Goal: Task Accomplishment & Management: Manage account settings

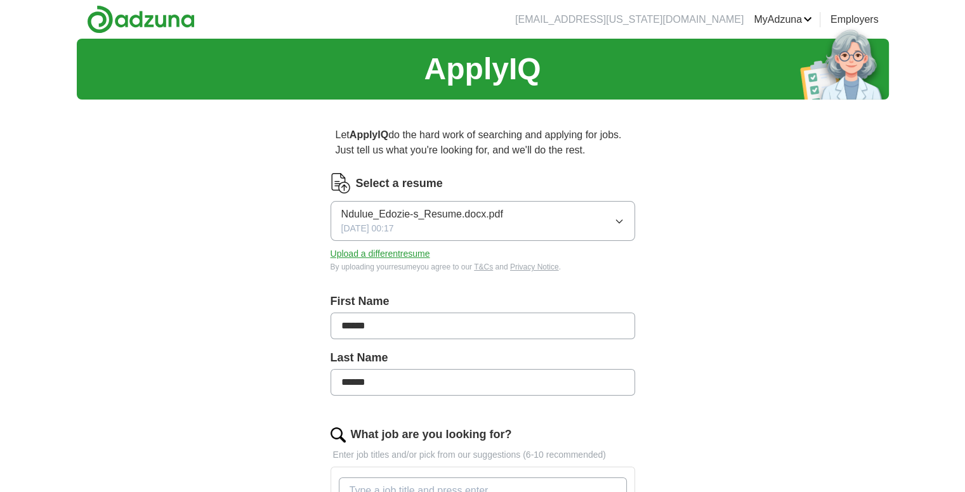
click at [573, 223] on button "Ndulue_Edozie-s_Resume.docx.pdf 08/28/2025, 00:17" at bounding box center [482, 221] width 304 height 40
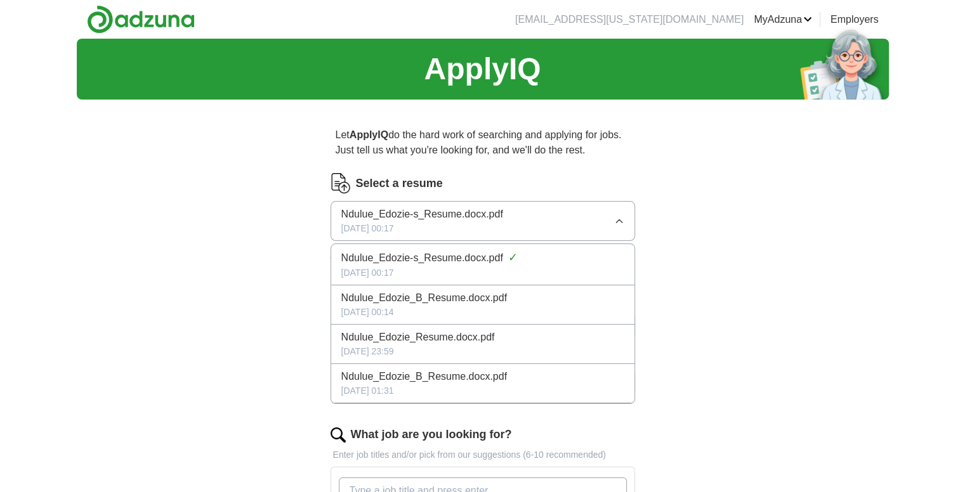
click at [610, 226] on button "Ndulue_Edozie-s_Resume.docx.pdf 08/28/2025, 00:17" at bounding box center [482, 221] width 304 height 40
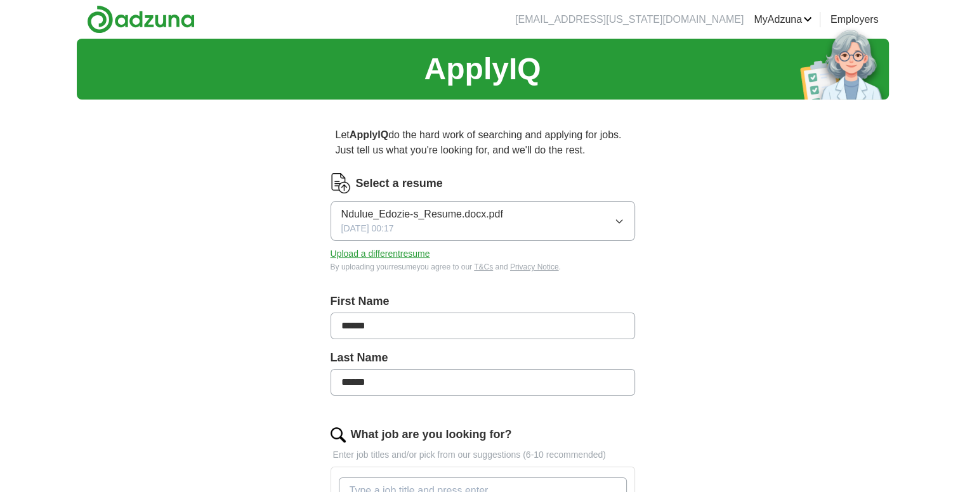
click at [416, 260] on button "Upload a different resume" at bounding box center [380, 253] width 100 height 13
click at [549, 273] on div "Select a resume Ndulue_Edozie-s_Resume.docx.pdf 10/05/2025, 06:53 Upload a diff…" at bounding box center [482, 230] width 304 height 115
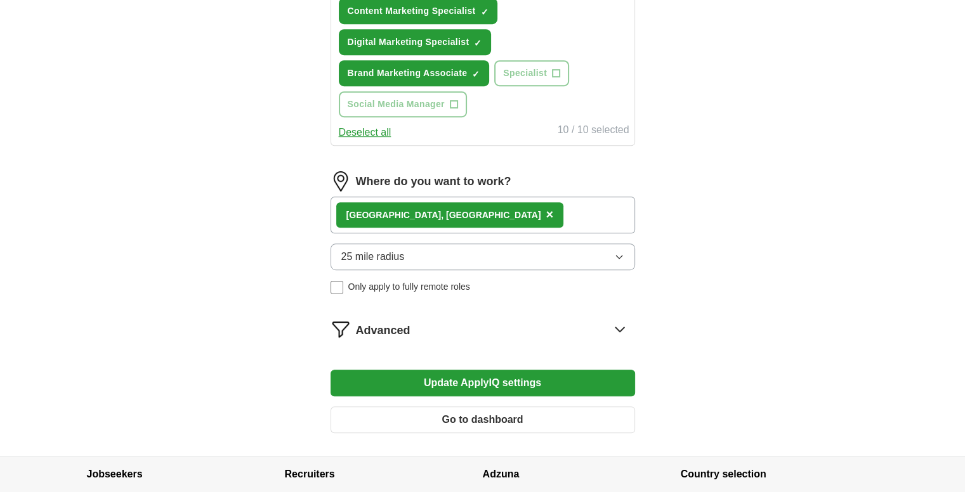
scroll to position [636, 0]
click at [511, 384] on button "Update ApplyIQ settings" at bounding box center [482, 382] width 304 height 27
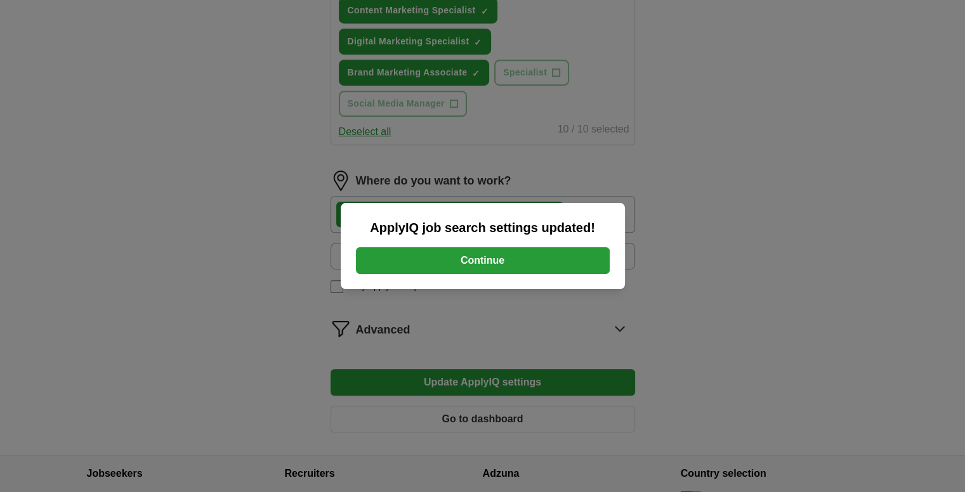
click at [530, 262] on button "Continue" at bounding box center [483, 260] width 254 height 27
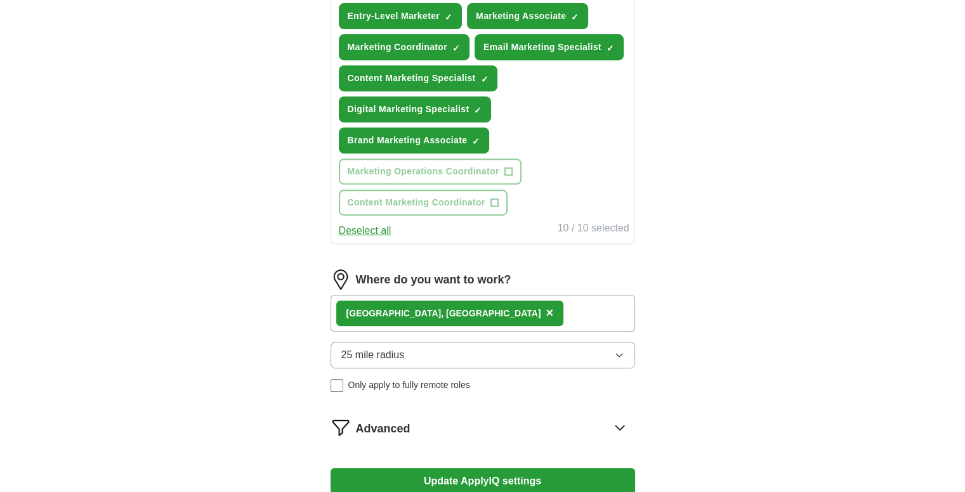
scroll to position [751, 0]
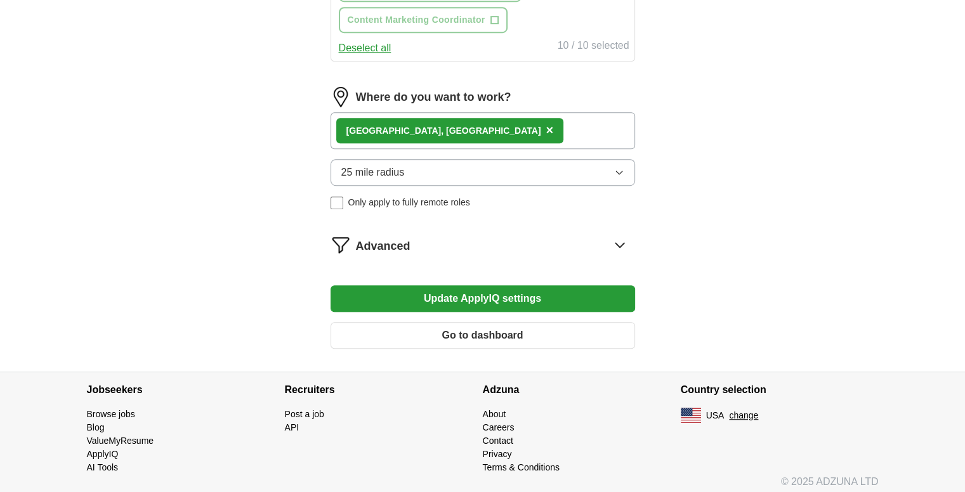
click at [479, 336] on button "Go to dashboard" at bounding box center [482, 335] width 304 height 27
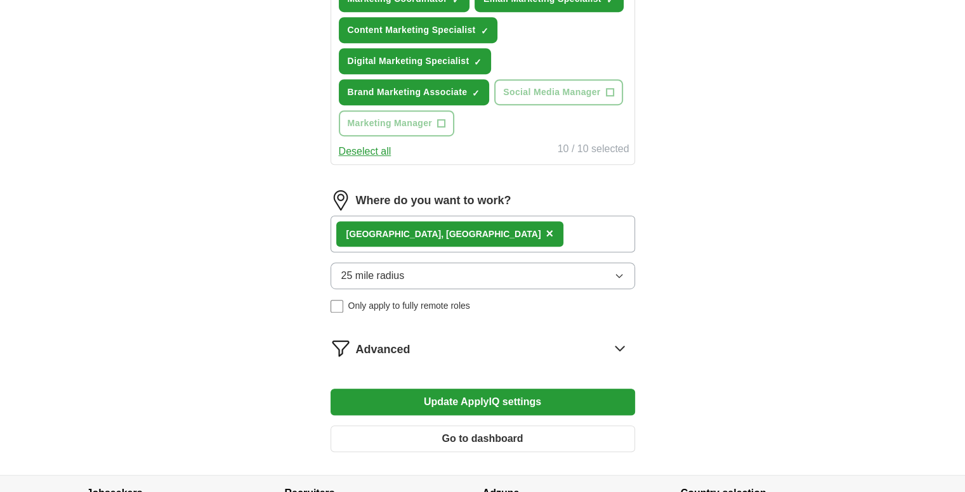
scroll to position [660, 0]
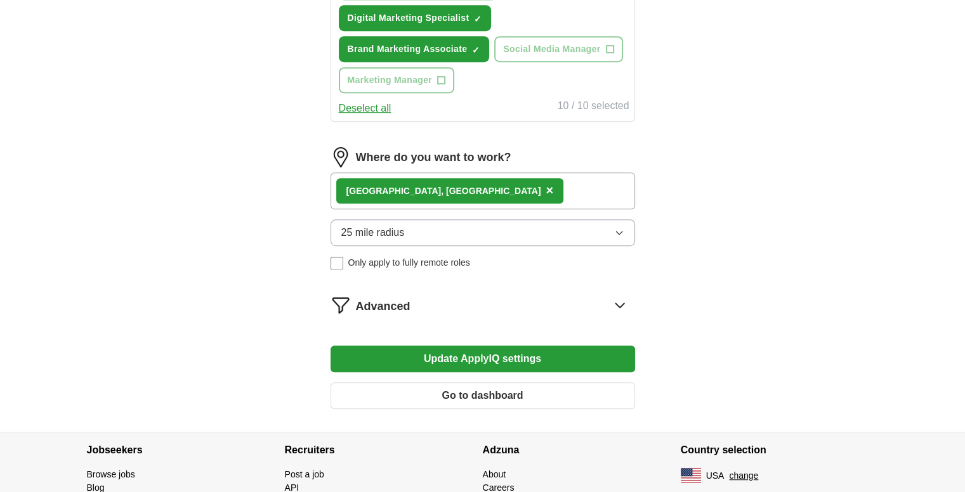
click at [453, 358] on button "Update ApplyIQ settings" at bounding box center [482, 359] width 304 height 27
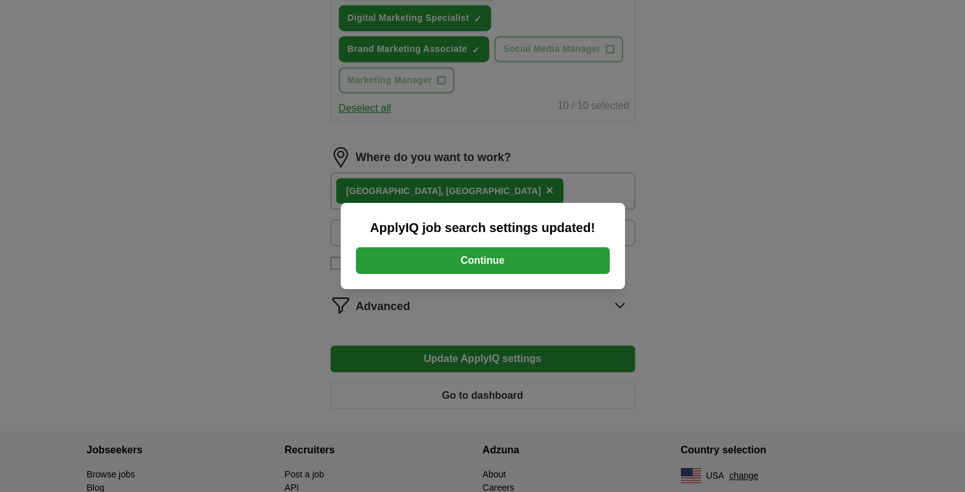
click at [512, 263] on button "Continue" at bounding box center [483, 260] width 254 height 27
